Goal: Check status

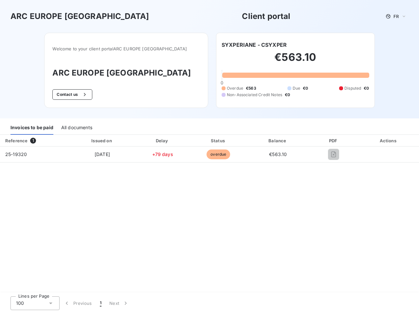
click at [396, 16] on span "FR" at bounding box center [395, 16] width 5 height 5
click at [87, 95] on button "Contact us" at bounding box center [72, 94] width 40 height 10
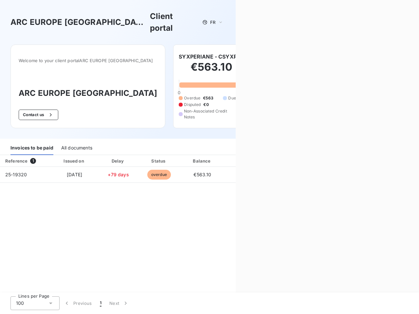
click at [32, 141] on div "Invoices to be paid" at bounding box center [31, 148] width 43 height 14
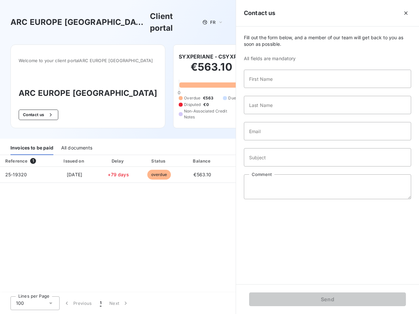
click at [76, 141] on div "All documents" at bounding box center [76, 148] width 31 height 14
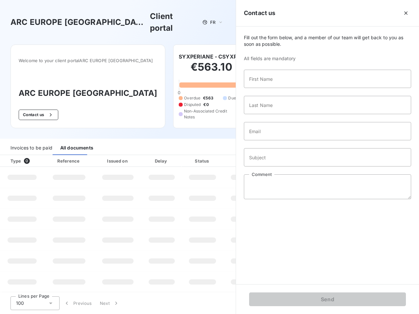
click at [34, 155] on th "Type 0" at bounding box center [22, 161] width 44 height 12
click at [102, 155] on th "Issued on" at bounding box center [118, 161] width 48 height 12
click at [162, 155] on th "Delay" at bounding box center [162, 161] width 40 height 12
click at [218, 155] on th "Status" at bounding box center [203, 161] width 42 height 12
